Goal: Navigation & Orientation: Find specific page/section

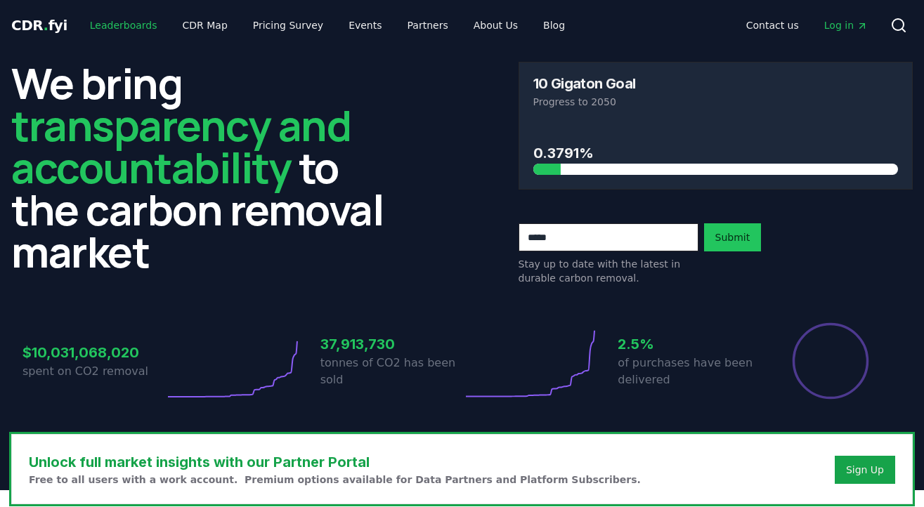
click at [130, 27] on link "Leaderboards" at bounding box center [124, 25] width 90 height 25
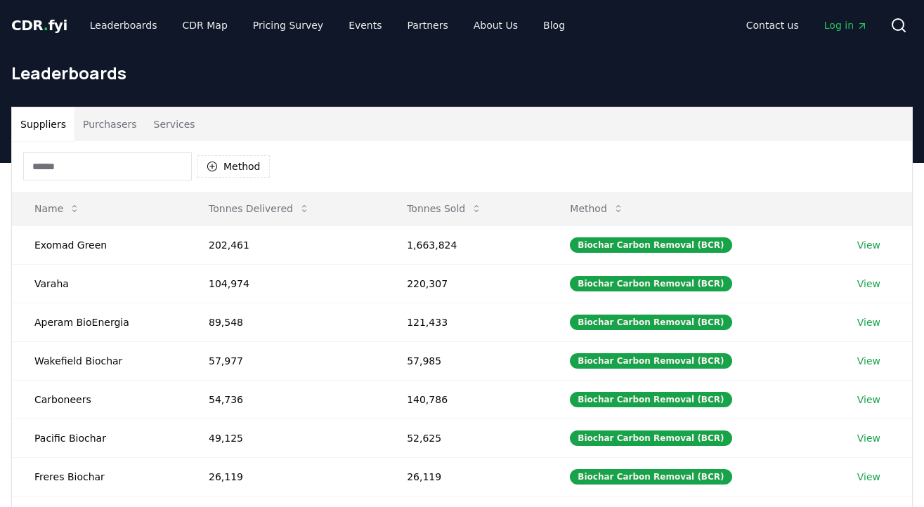
click at [82, 175] on input at bounding box center [107, 166] width 169 height 28
click at [237, 167] on button "Method" at bounding box center [233, 166] width 72 height 22
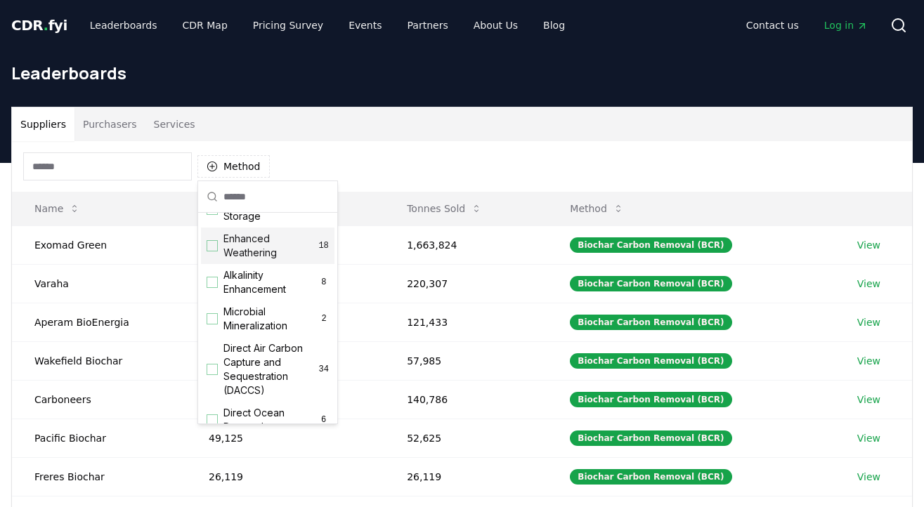
scroll to position [254, 0]
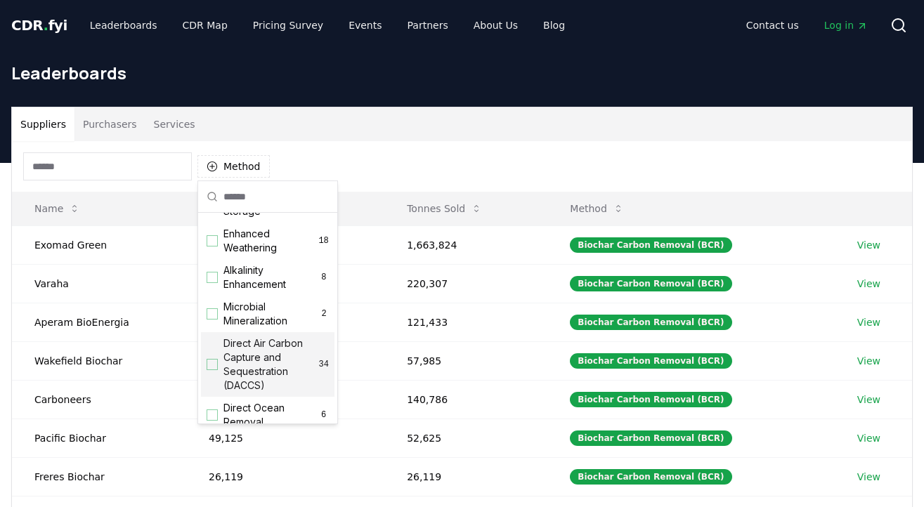
click at [217, 365] on div "Suggestions" at bounding box center [212, 364] width 11 height 11
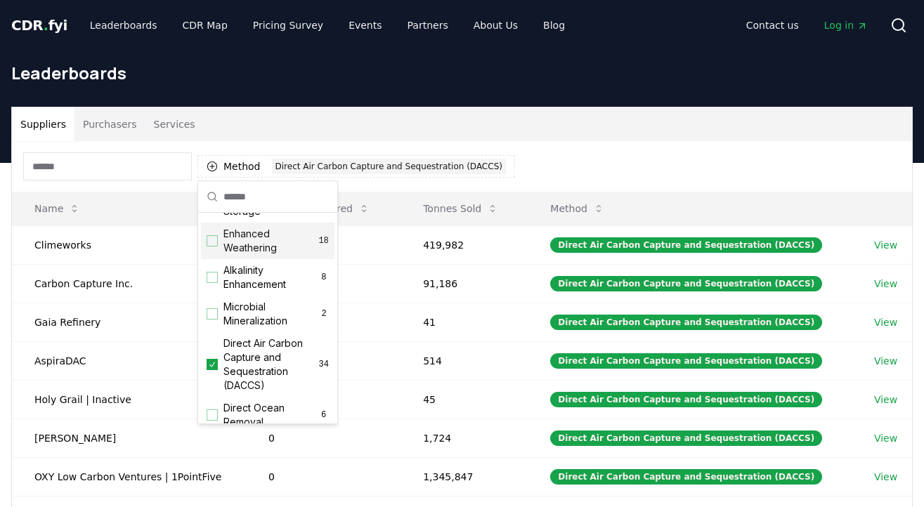
click at [515, 90] on div "Leaderboards" at bounding box center [462, 79] width 924 height 56
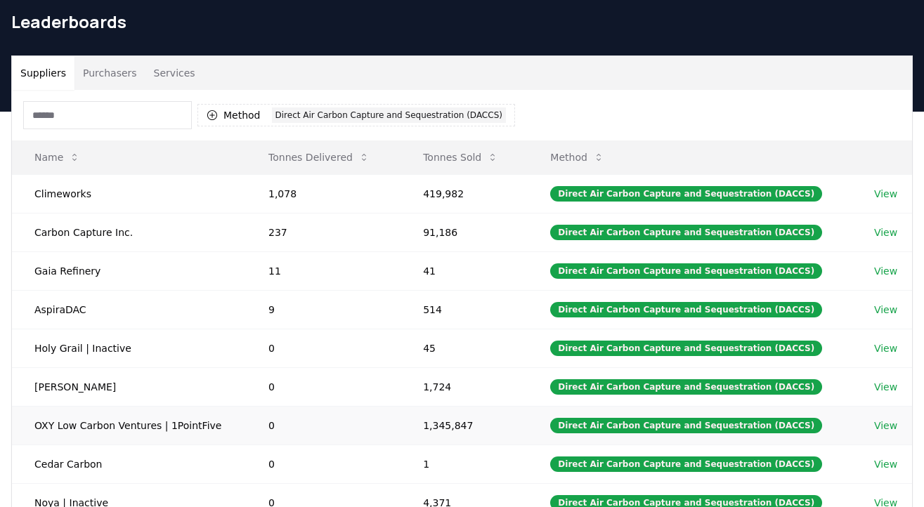
scroll to position [0, 0]
